Goal: Task Accomplishment & Management: Use online tool/utility

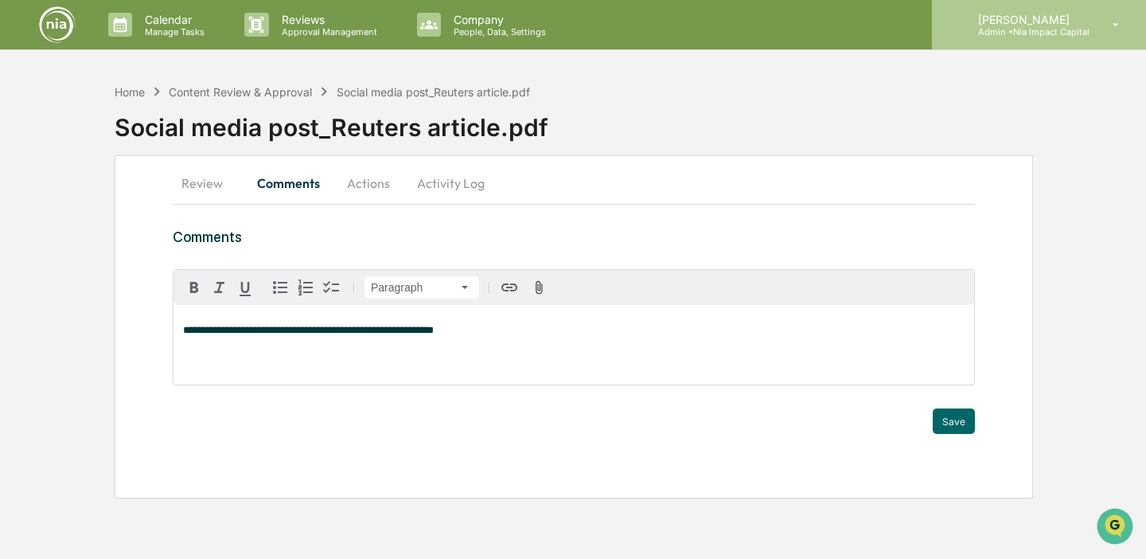
click at [985, 18] on p "[PERSON_NAME]" at bounding box center [1028, 20] width 124 height 14
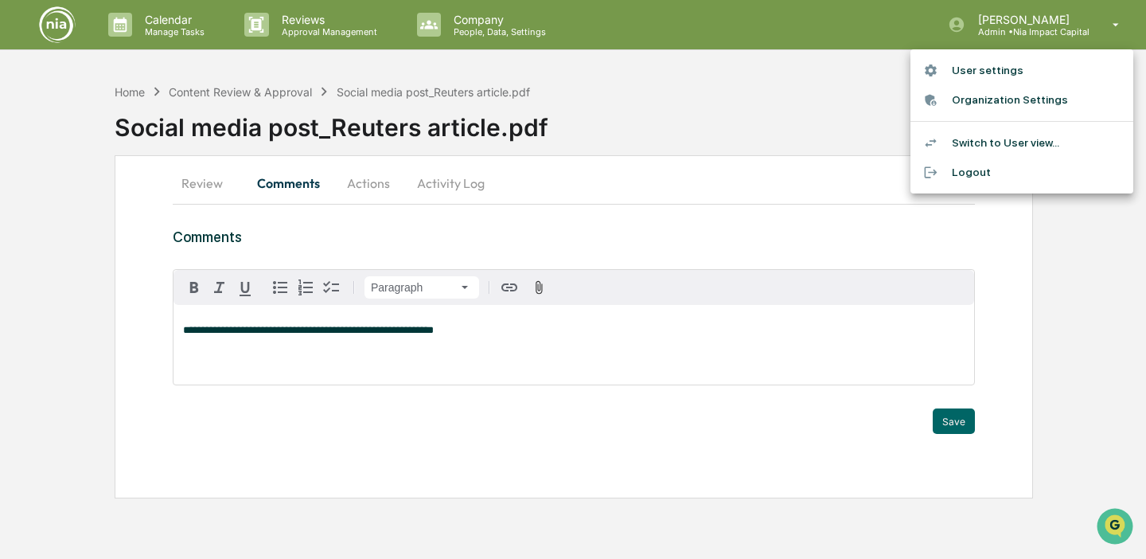
click at [229, 91] on div at bounding box center [573, 279] width 1146 height 559
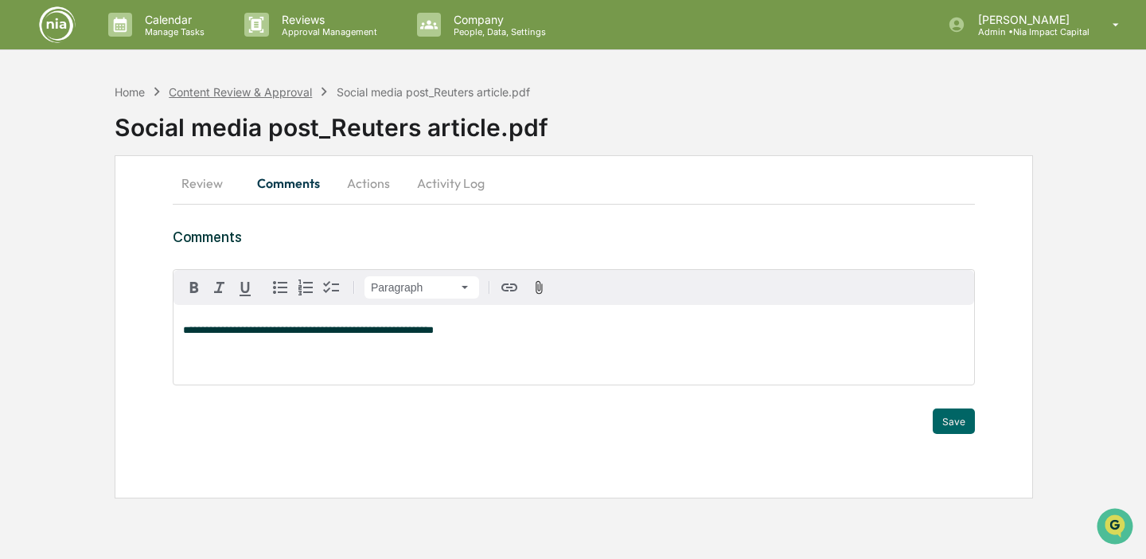
click at [229, 91] on div "Content Review & Approval" at bounding box center [240, 92] width 143 height 14
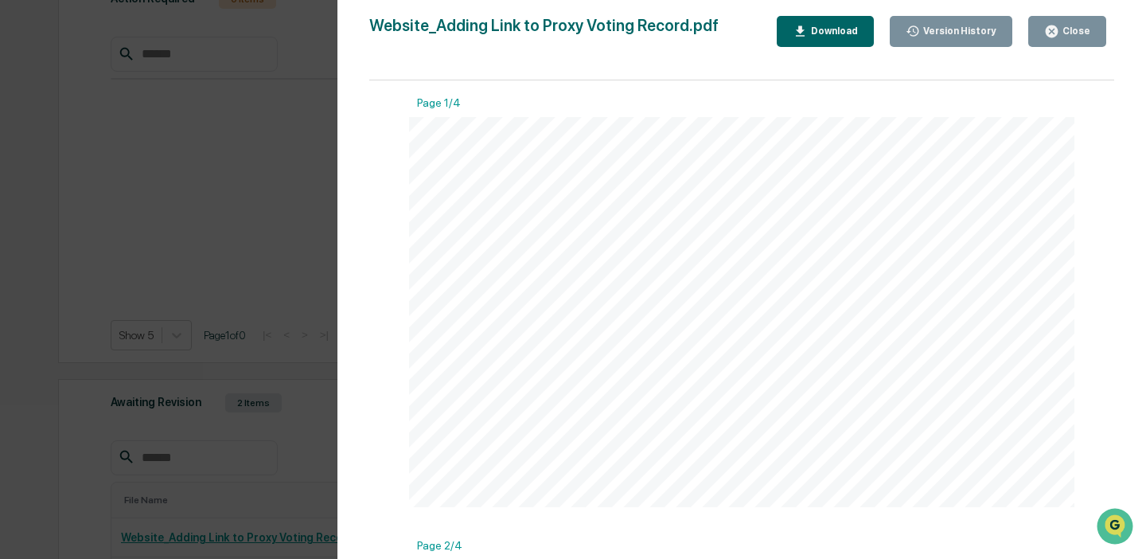
click at [1054, 29] on icon "button" at bounding box center [1052, 31] width 12 height 12
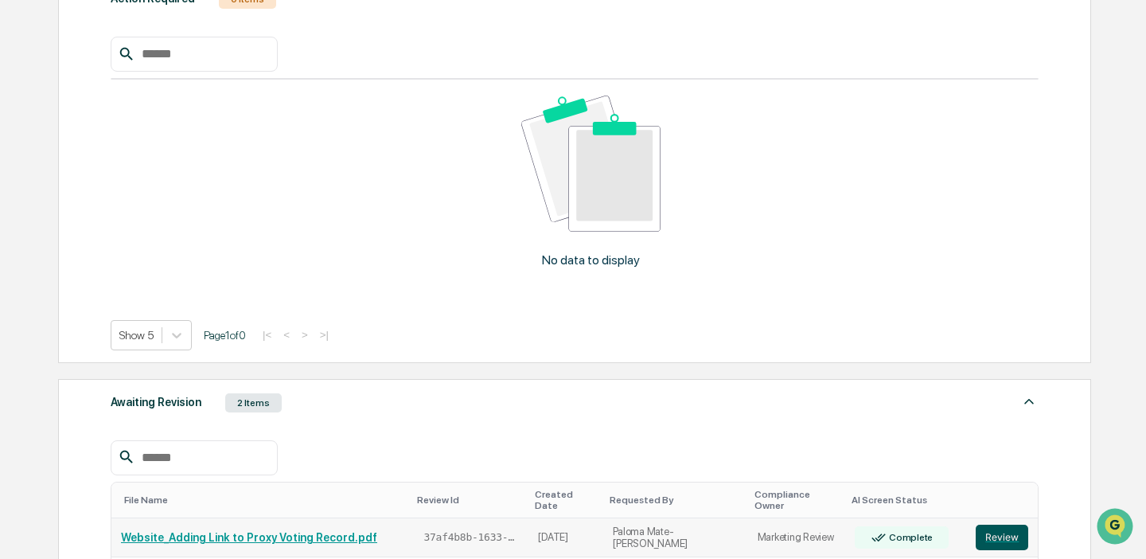
click at [998, 525] on button "Review" at bounding box center [1002, 537] width 53 height 25
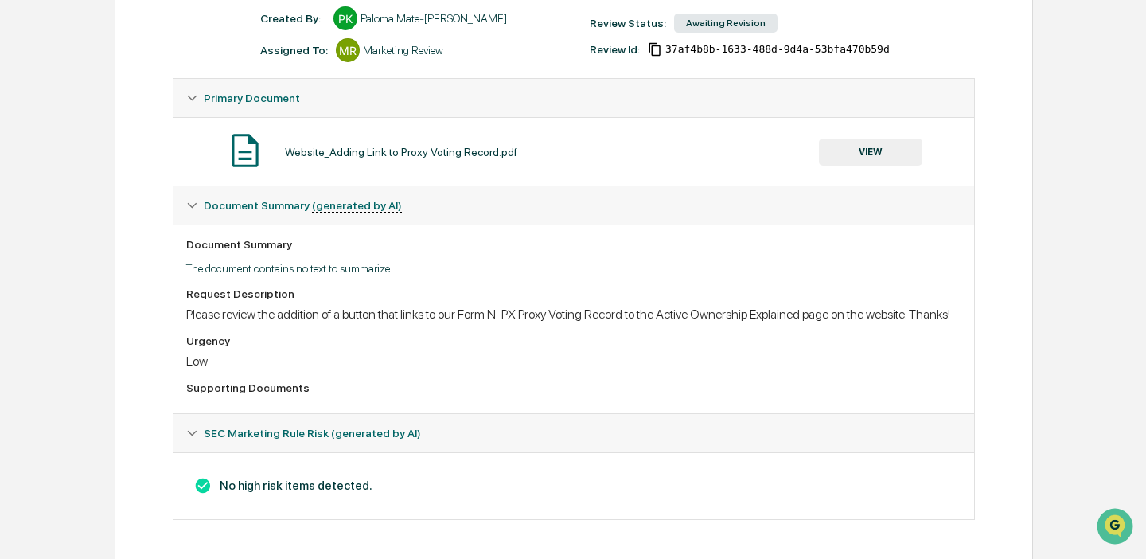
scroll to position [241, 0]
